Goal: Information Seeking & Learning: Check status

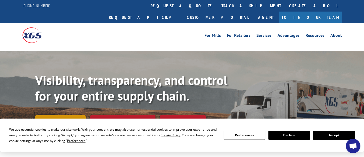
click at [64, 115] on link "Track shipment" at bounding box center [60, 120] width 51 height 11
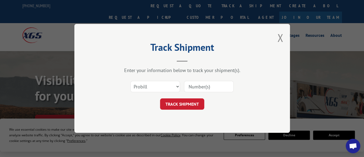
click at [204, 86] on input at bounding box center [209, 86] width 50 height 11
type input "17469751"
click at [194, 105] on button "TRACK SHIPMENT" at bounding box center [182, 104] width 44 height 11
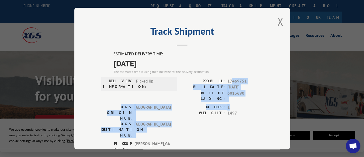
drag, startPoint x: 229, startPoint y: 79, endPoint x: 245, endPoint y: 98, distance: 25.2
click at [245, 98] on div "ESTIMATED DELIVERY TIME: [DATE] The estimated time is using the time zone for t…" at bounding box center [182, 148] width 162 height 194
click at [245, 105] on span "1" at bounding box center [245, 108] width 36 height 6
drag, startPoint x: 243, startPoint y: 104, endPoint x: 213, endPoint y: 76, distance: 41.2
click at [213, 76] on div "ESTIMATED DELIVERY TIME: [DATE] The estimated time is using the time zone for t…" at bounding box center [182, 148] width 162 height 194
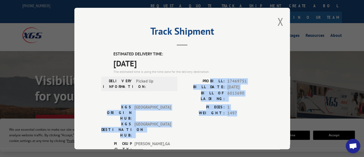
click at [213, 76] on div "ESTIMATED DELIVERY TIME: [DATE] The estimated time is using the time zone for t…" at bounding box center [182, 148] width 162 height 194
drag, startPoint x: 213, startPoint y: 76, endPoint x: 249, endPoint y: 108, distance: 48.4
click at [249, 108] on div "ESTIMATED DELIVERY TIME: [DATE] The estimated time is using the time zone for t…" at bounding box center [182, 148] width 162 height 194
click at [249, 110] on span "1497" at bounding box center [245, 113] width 36 height 6
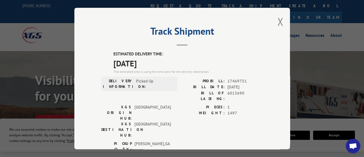
drag, startPoint x: 226, startPoint y: 100, endPoint x: 241, endPoint y: 106, distance: 16.2
click at [241, 110] on span "1497" at bounding box center [245, 113] width 36 height 6
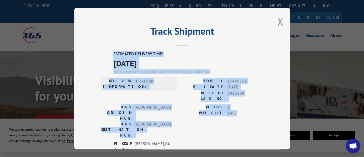
drag, startPoint x: 199, startPoint y: 99, endPoint x: 111, endPoint y: 53, distance: 98.8
click at [111, 53] on div "ESTIMATED DELIVERY TIME: [DATE] The estimated time is using the time zone for t…" at bounding box center [182, 148] width 162 height 194
click at [113, 53] on label "ESTIMATED DELIVERY TIME:" at bounding box center [188, 54] width 150 height 6
drag, startPoint x: 111, startPoint y: 53, endPoint x: 161, endPoint y: 125, distance: 87.7
click at [161, 125] on div "ESTIMATED DELIVERY TIME: [DATE] The estimated time is using the time zone for t…" at bounding box center [182, 148] width 162 height 194
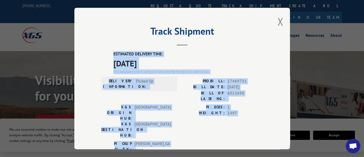
click at [161, 152] on span "MISHAWAKA , [GEOGRAPHIC_DATA]" at bounding box center [152, 157] width 36 height 11
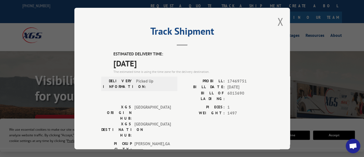
drag, startPoint x: 161, startPoint y: 125, endPoint x: 231, endPoint y: 134, distance: 70.7
click at [231, 134] on div "ESTIMATED DELIVERY TIME: [DATE] The estimated time is using the time zone for t…" at bounding box center [182, 148] width 162 height 194
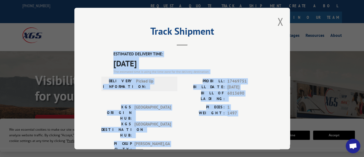
drag, startPoint x: 231, startPoint y: 134, endPoint x: 106, endPoint y: 48, distance: 151.9
click at [106, 48] on div "Track Shipment ESTIMATED DELIVERY TIME: [DATE] The estimated time is using the …" at bounding box center [182, 79] width 216 height 142
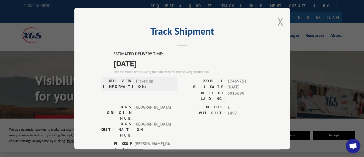
click at [277, 20] on button "Close modal" at bounding box center [280, 22] width 6 height 14
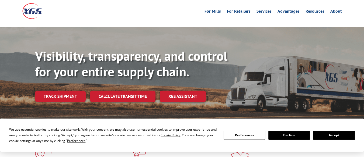
scroll to position [54, 0]
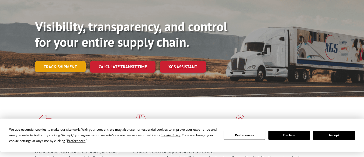
click at [66, 61] on link "Track shipment" at bounding box center [60, 66] width 51 height 11
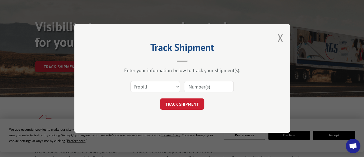
click at [211, 86] on input at bounding box center [209, 86] width 50 height 11
type input "17469751"
click at [162, 103] on button "TRACK SHIPMENT" at bounding box center [182, 104] width 44 height 11
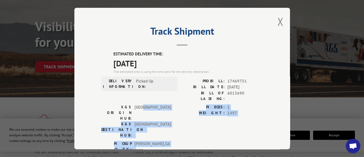
drag, startPoint x: 143, startPoint y: 100, endPoint x: 163, endPoint y: 124, distance: 31.8
click at [163, 124] on div "ESTIMATED DELIVERY TIME: [DATE] The estimated time is using the time zone for t…" at bounding box center [182, 148] width 162 height 194
click at [163, 152] on span "MISHAWAKA , [GEOGRAPHIC_DATA]" at bounding box center [152, 157] width 36 height 11
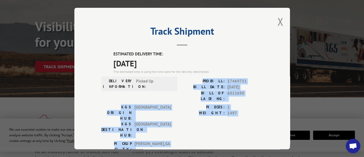
drag, startPoint x: 163, startPoint y: 124, endPoint x: 217, endPoint y: 78, distance: 71.0
click at [217, 78] on div "ESTIMATED DELIVERY TIME: [DATE] The estimated time is using the time zone for t…" at bounding box center [182, 148] width 162 height 194
click at [217, 78] on label "PROBILL:" at bounding box center [203, 81] width 43 height 6
drag, startPoint x: 217, startPoint y: 78, endPoint x: 248, endPoint y: 110, distance: 44.6
click at [248, 110] on div "ESTIMATED DELIVERY TIME: [DATE] The estimated time is using the time zone for t…" at bounding box center [182, 148] width 162 height 194
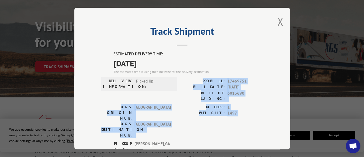
click at [248, 110] on div "PIECES: 1 WEIGHT: 1497" at bounding box center [222, 123] width 81 height 37
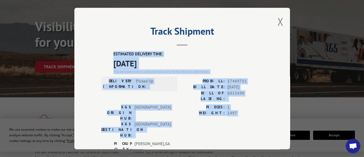
drag, startPoint x: 248, startPoint y: 110, endPoint x: 121, endPoint y: 54, distance: 138.2
click at [121, 54] on div "ESTIMATED DELIVERY TIME: [DATE] The estimated time is using the time zone for t…" at bounding box center [182, 148] width 162 height 194
click at [196, 105] on label "PIECES:" at bounding box center [203, 108] width 43 height 6
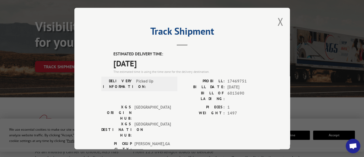
click at [206, 114] on div "PIECES: 1 WEIGHT: 1497" at bounding box center [222, 123] width 81 height 37
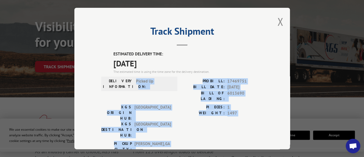
drag, startPoint x: 177, startPoint y: 124, endPoint x: 99, endPoint y: 69, distance: 95.9
click at [105, 77] on div "ESTIMATED DELIVERY TIME: [DATE] The estimated time is using the time zone for t…" at bounding box center [182, 148] width 162 height 194
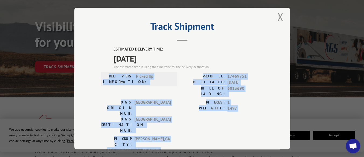
scroll to position [0, 0]
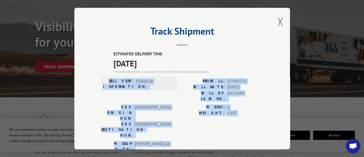
click at [200, 88] on label "BILL DATE:" at bounding box center [203, 87] width 43 height 6
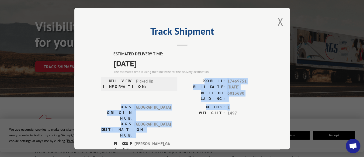
drag, startPoint x: 221, startPoint y: 91, endPoint x: 231, endPoint y: 99, distance: 13.0
click at [231, 99] on div "ESTIMATED DELIVERY TIME: [DATE] The estimated time is using the time zone for t…" at bounding box center [182, 148] width 162 height 194
click at [231, 105] on span "1" at bounding box center [245, 108] width 36 height 6
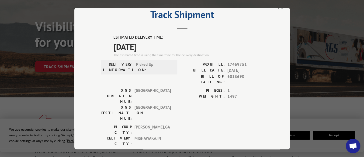
scroll to position [16, 0]
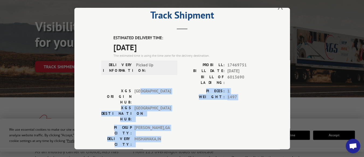
drag, startPoint x: 141, startPoint y: 84, endPoint x: 170, endPoint y: 110, distance: 39.5
click at [170, 110] on div "ESTIMATED DELIVERY TIME: [DATE] The estimated time is using the time zone for t…" at bounding box center [182, 132] width 162 height 194
click at [170, 136] on div "DELIVERY CITY: [GEOGRAPHIC_DATA] , [GEOGRAPHIC_DATA]" at bounding box center [137, 141] width 73 height 11
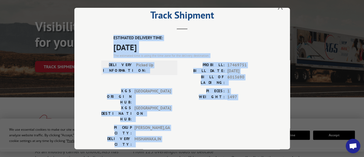
drag, startPoint x: 170, startPoint y: 110, endPoint x: 115, endPoint y: 36, distance: 93.2
click at [115, 36] on div "ESTIMATED DELIVERY TIME: [DATE] The estimated time is using the time zone for t…" at bounding box center [182, 132] width 162 height 194
click at [115, 36] on label "ESTIMATED DELIVERY TIME:" at bounding box center [188, 38] width 150 height 6
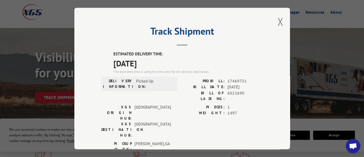
scroll to position [0, 0]
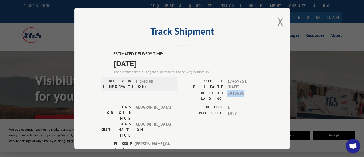
drag, startPoint x: 226, startPoint y: 90, endPoint x: 244, endPoint y: 90, distance: 18.6
click at [244, 91] on span "6013690" at bounding box center [245, 96] width 36 height 11
drag, startPoint x: 232, startPoint y: 79, endPoint x: 245, endPoint y: 80, distance: 12.4
click at [245, 80] on span "17469751" at bounding box center [245, 81] width 36 height 6
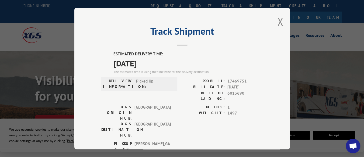
click at [234, 95] on div "PROBILL: 17469751 BILL DATE: [DATE] BILL OF LADING: 6013690" at bounding box center [222, 91] width 81 height 26
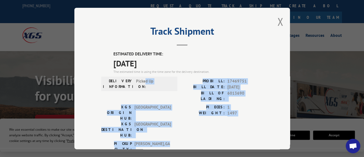
drag, startPoint x: 144, startPoint y: 76, endPoint x: 237, endPoint y: 122, distance: 103.4
click at [237, 122] on div "ESTIMATED DELIVERY TIME: [DATE] The estimated time is using the time zone for t…" at bounding box center [182, 148] width 162 height 194
click at [146, 74] on div "ESTIMATED DELIVERY TIME: [DATE] The estimated time is using the time zone for t…" at bounding box center [182, 148] width 162 height 194
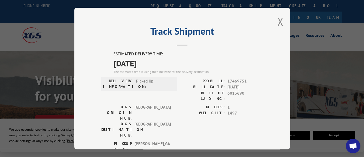
drag, startPoint x: 142, startPoint y: 60, endPoint x: 164, endPoint y: 126, distance: 69.6
click at [164, 126] on div "ESTIMATED DELIVERY TIME: [DATE] The estimated time is using the time zone for t…" at bounding box center [182, 148] width 162 height 194
click at [164, 152] on span "MISHAWAKA , [GEOGRAPHIC_DATA]" at bounding box center [152, 157] width 36 height 11
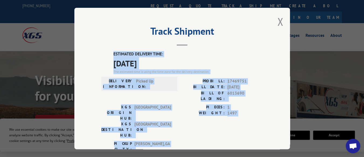
drag, startPoint x: 164, startPoint y: 126, endPoint x: 122, endPoint y: 52, distance: 85.0
click at [122, 52] on div "ESTIMATED DELIVERY TIME: [DATE] The estimated time is using the time zone for t…" at bounding box center [182, 148] width 162 height 194
click at [122, 52] on label "ESTIMATED DELIVERY TIME:" at bounding box center [188, 54] width 150 height 6
drag, startPoint x: 122, startPoint y: 52, endPoint x: 219, endPoint y: 126, distance: 121.8
click at [219, 126] on div "ESTIMATED DELIVERY TIME: [DATE] The estimated time is using the time zone for t…" at bounding box center [182, 148] width 162 height 194
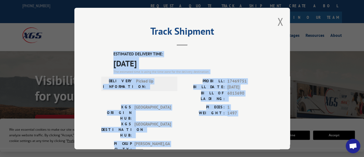
click at [219, 141] on div "PICKUP CITY: [GEOGRAPHIC_DATA] , [GEOGRAPHIC_DATA] DELIVERY CITY: [GEOGRAPHIC_D…" at bounding box center [182, 153] width 162 height 25
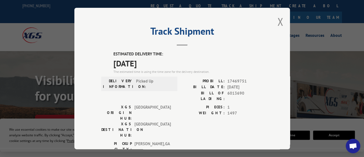
drag, startPoint x: 157, startPoint y: 58, endPoint x: 125, endPoint y: 44, distance: 34.9
click at [125, 44] on div "Track Shipment ESTIMATED DELIVERY TIME: [DATE] The estimated time is using the …" at bounding box center [182, 79] width 216 height 142
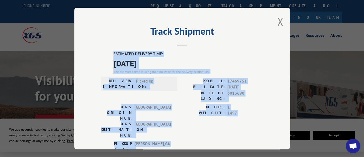
drag, startPoint x: 125, startPoint y: 44, endPoint x: 205, endPoint y: 130, distance: 117.1
click at [205, 130] on div "Track Shipment ESTIMATED DELIVERY TIME: [DATE] The estimated time is using the …" at bounding box center [182, 79] width 216 height 142
click at [221, 76] on div "ESTIMATED DELIVERY TIME: [DATE] The estimated time is using the time zone for t…" at bounding box center [182, 148] width 162 height 194
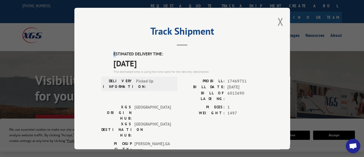
drag, startPoint x: 114, startPoint y: 52, endPoint x: 110, endPoint y: 53, distance: 4.5
click at [110, 53] on div "ESTIMATED DELIVERY TIME: [DATE] The estimated time is using the time zone for t…" at bounding box center [182, 148] width 162 height 194
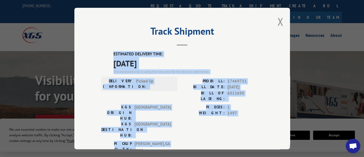
drag, startPoint x: 110, startPoint y: 52, endPoint x: 175, endPoint y: 127, distance: 98.4
click at [175, 127] on div "ESTIMATED DELIVERY TIME: [DATE] The estimated time is using the time zone for t…" at bounding box center [182, 148] width 162 height 194
click at [175, 141] on div "PICKUP CITY: [GEOGRAPHIC_DATA] , [GEOGRAPHIC_DATA] DELIVERY CITY: [GEOGRAPHIC_D…" at bounding box center [182, 153] width 162 height 25
drag, startPoint x: 175, startPoint y: 127, endPoint x: 110, endPoint y: 53, distance: 97.8
click at [110, 53] on div "ESTIMATED DELIVERY TIME: [DATE] The estimated time is using the time zone for t…" at bounding box center [182, 148] width 162 height 194
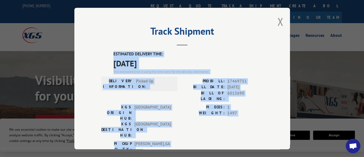
click at [110, 53] on div "ESTIMATED DELIVERY TIME: [DATE] The estimated time is using the time zone for t…" at bounding box center [182, 148] width 162 height 194
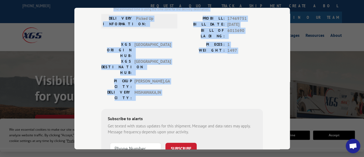
scroll to position [73, 0]
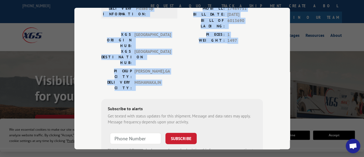
drag, startPoint x: 110, startPoint y: 53, endPoint x: 163, endPoint y: 53, distance: 52.5
click at [163, 53] on div "ESTIMATED DELIVERY TIME: [DATE] The estimated time is using the time zone for t…" at bounding box center [182, 75] width 162 height 194
click at [163, 80] on span "MISHAWAKA , [GEOGRAPHIC_DATA]" at bounding box center [152, 85] width 36 height 11
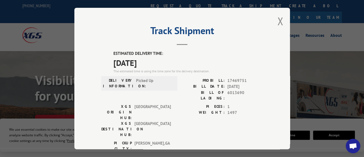
scroll to position [0, 0]
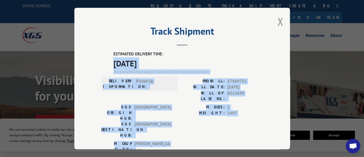
drag, startPoint x: 170, startPoint y: 53, endPoint x: 193, endPoint y: 128, distance: 78.5
click at [193, 128] on div "ESTIMATED DELIVERY TIME: [DATE] The estimated time is using the time zone for t…" at bounding box center [182, 148] width 162 height 194
click at [194, 141] on div "PICKUP CITY: [GEOGRAPHIC_DATA] , [GEOGRAPHIC_DATA] DELIVERY CITY: [GEOGRAPHIC_D…" at bounding box center [182, 153] width 162 height 25
drag, startPoint x: 197, startPoint y: 131, endPoint x: 93, endPoint y: 46, distance: 134.3
click at [93, 46] on div "Track Shipment ESTIMATED DELIVERY TIME: [DATE] The estimated time is using the …" at bounding box center [182, 79] width 216 height 142
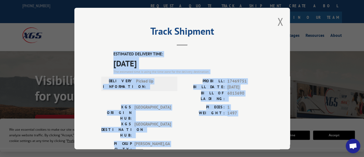
click at [93, 46] on div "Track Shipment ESTIMATED DELIVERY TIME: [DATE] The estimated time is using the …" at bounding box center [182, 79] width 216 height 142
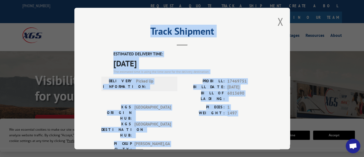
drag, startPoint x: 191, startPoint y: 73, endPoint x: 117, endPoint y: 33, distance: 84.2
click at [117, 33] on div "Track Shipment ESTIMATED DELIVERY TIME: [DATE] The estimated time is using the …" at bounding box center [182, 79] width 216 height 142
click at [196, 54] on label "ESTIMATED DELIVERY TIME:" at bounding box center [188, 54] width 150 height 6
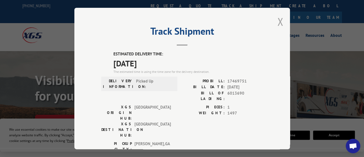
click at [277, 18] on button "Close modal" at bounding box center [280, 22] width 6 height 14
